Goal: Information Seeking & Learning: Compare options

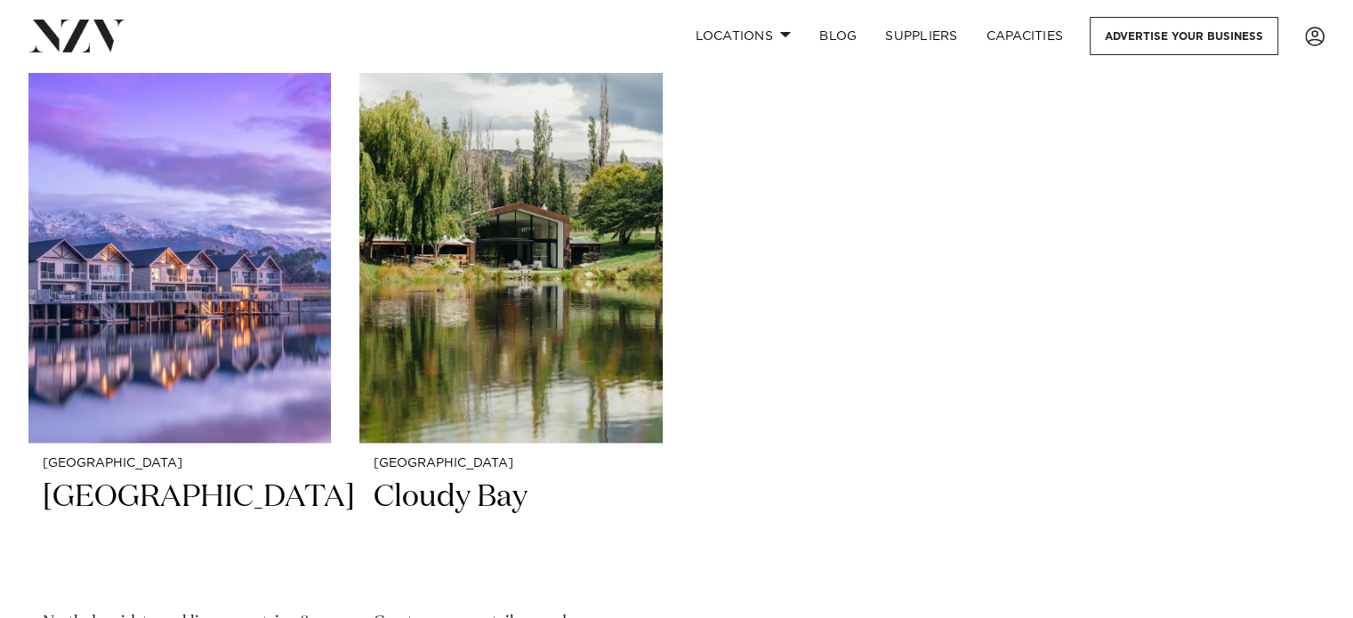
scroll to position [1742, 0]
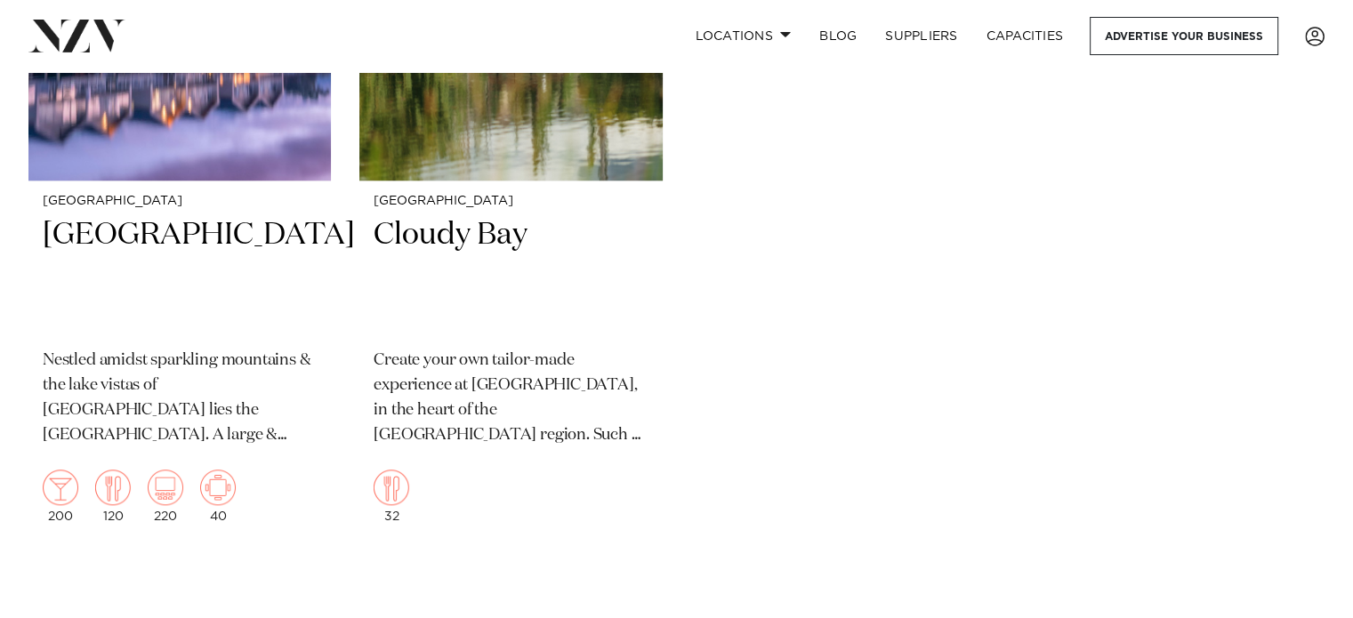
click at [183, 227] on h2 "Marsden Lake Resort" at bounding box center [180, 275] width 274 height 120
click at [496, 253] on h2 "Cloudy Bay" at bounding box center [511, 275] width 274 height 120
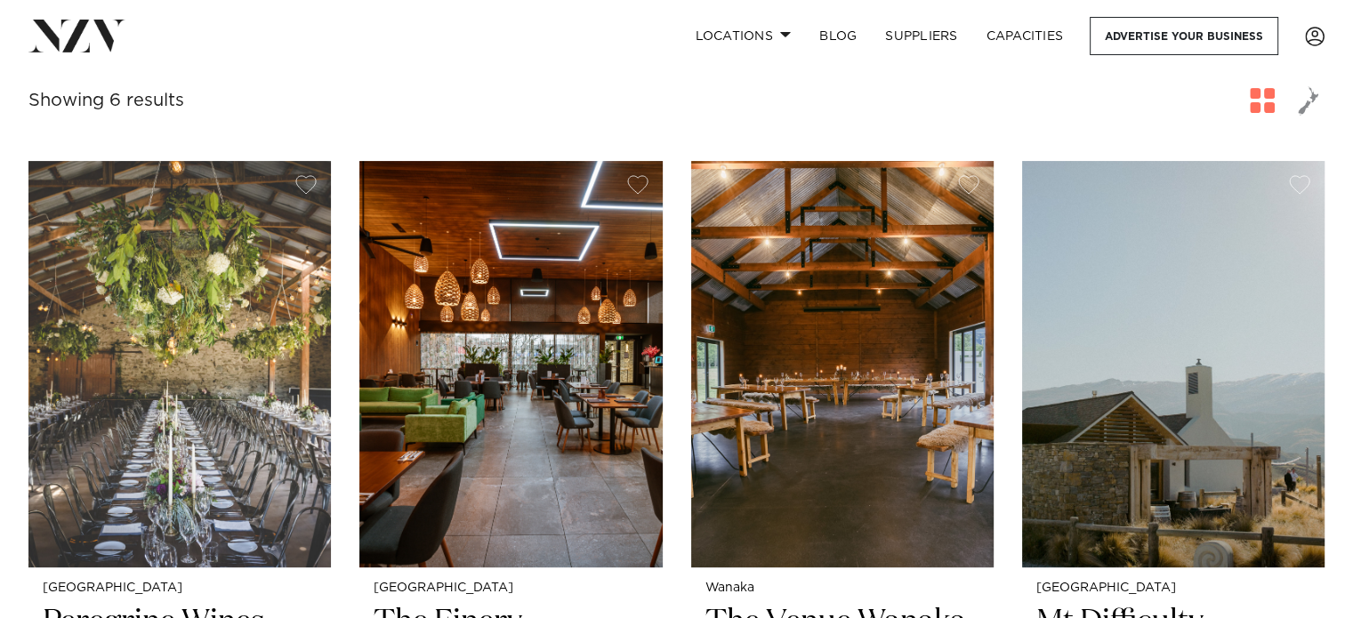
scroll to position [582, 0]
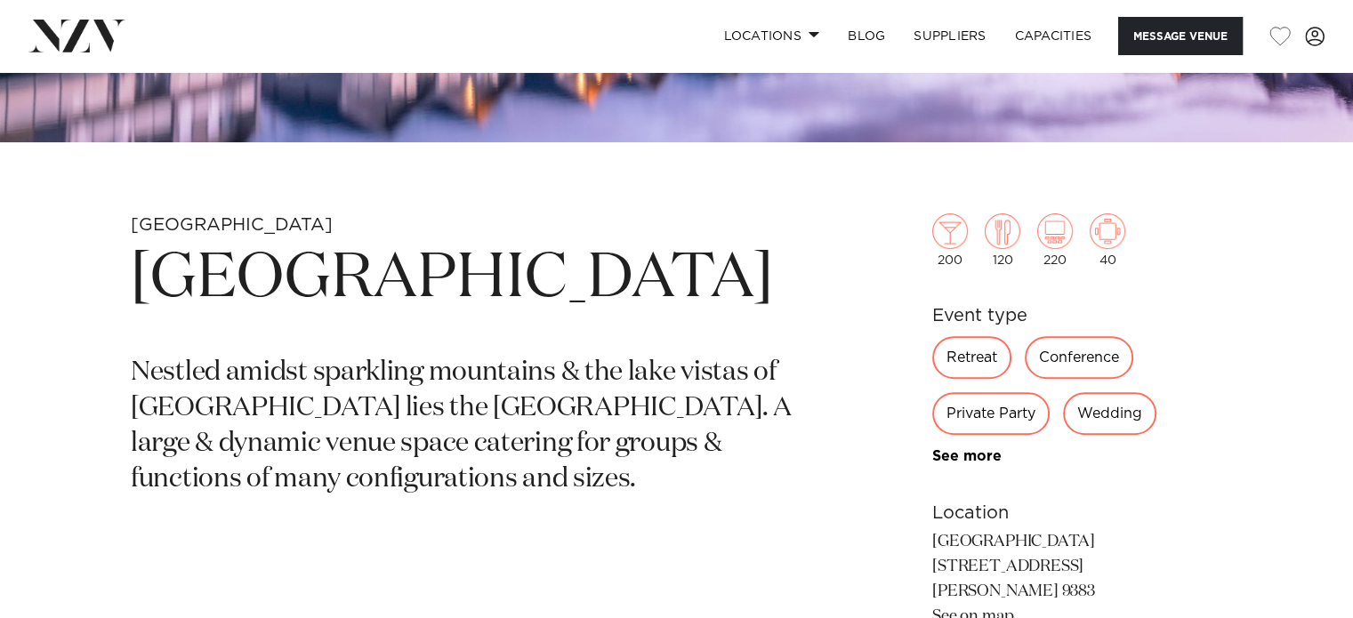
scroll to position [565, 0]
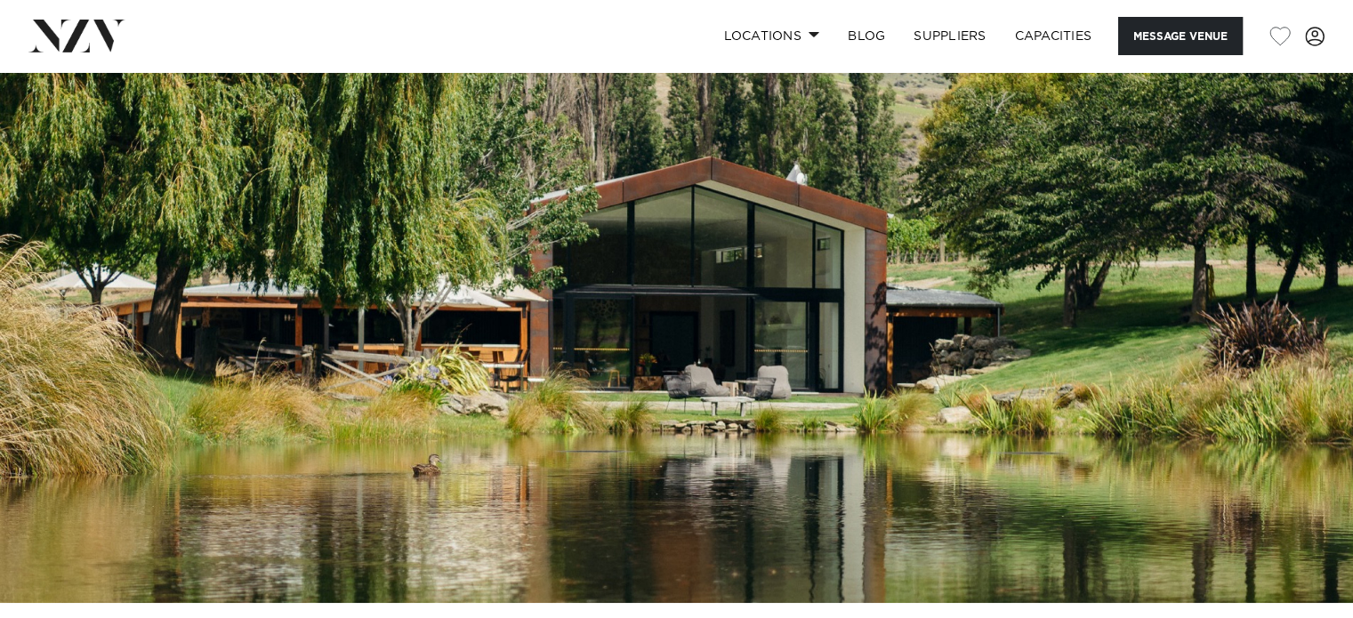
scroll to position [103, 0]
